Goal: Transaction & Acquisition: Purchase product/service

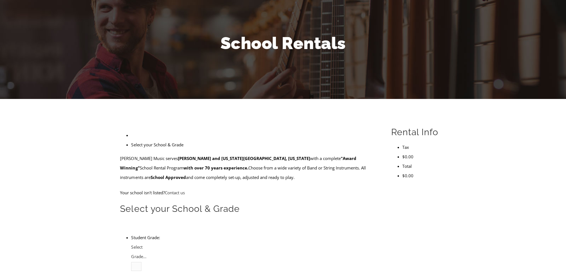
scroll to position [56, 0]
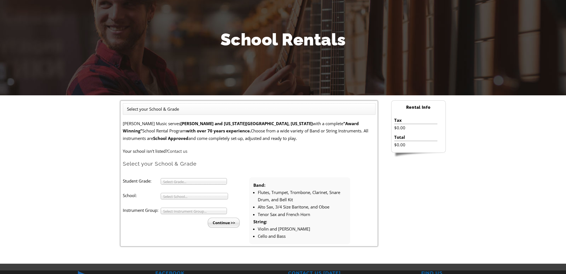
click at [216, 182] on span "Select Grade..." at bounding box center [191, 181] width 56 height 7
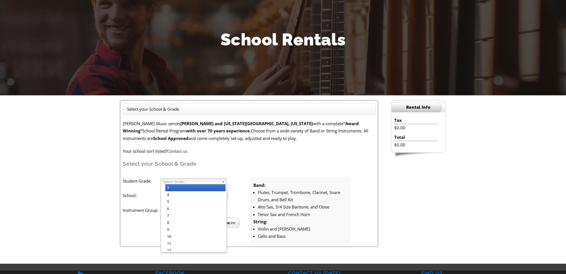
click at [182, 185] on li "3" at bounding box center [195, 187] width 60 height 7
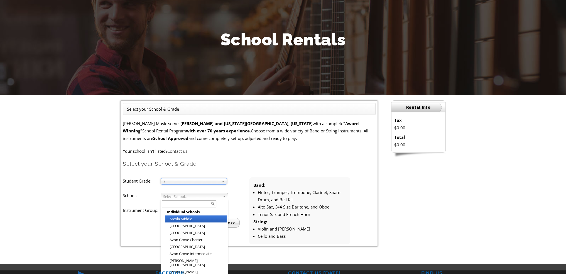
click at [186, 196] on span "Select School..." at bounding box center [191, 196] width 57 height 7
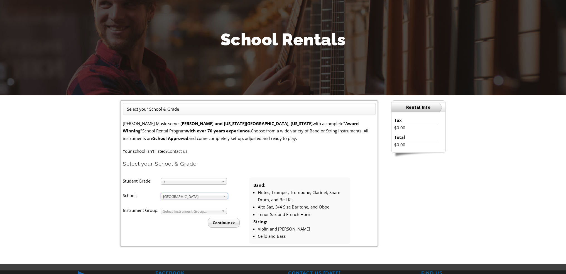
click at [188, 210] on span "Select Instrument Group..." at bounding box center [191, 211] width 56 height 7
click at [178, 223] on li "Strings" at bounding box center [195, 223] width 60 height 7
click at [220, 224] on input "Continue >>" at bounding box center [224, 222] width 32 height 10
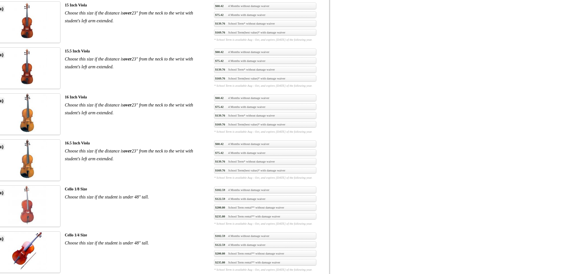
scroll to position [890, 0]
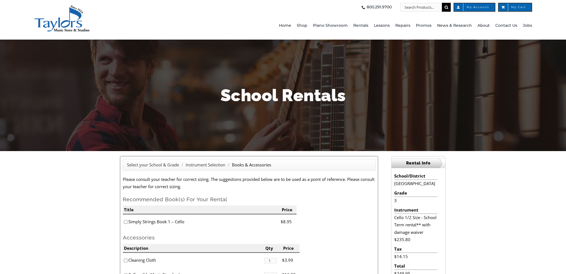
scroll to position [56, 0]
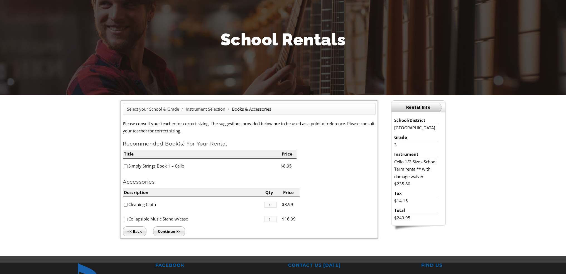
click at [170, 233] on input "Continue >>" at bounding box center [169, 231] width 32 height 10
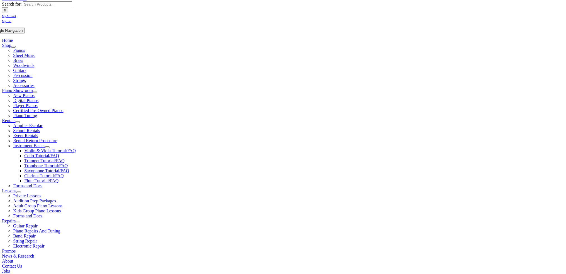
type input "1"
